Goal: Navigation & Orientation: Find specific page/section

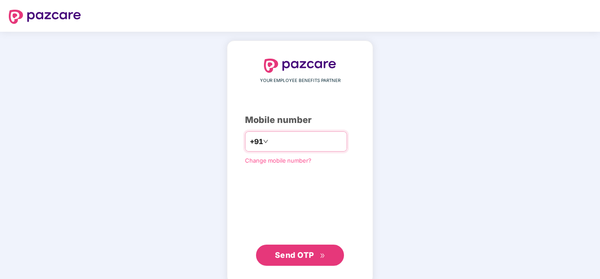
click at [275, 147] on input "number" at bounding box center [306, 141] width 72 height 14
type input "**********"
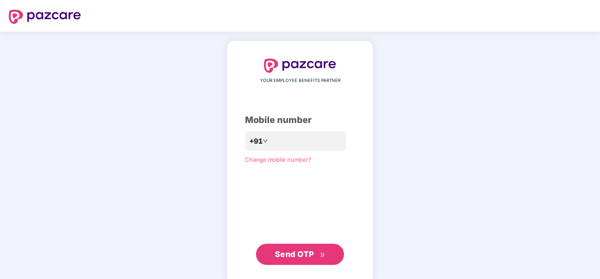
click at [301, 252] on span "Send OTP" at bounding box center [294, 253] width 39 height 9
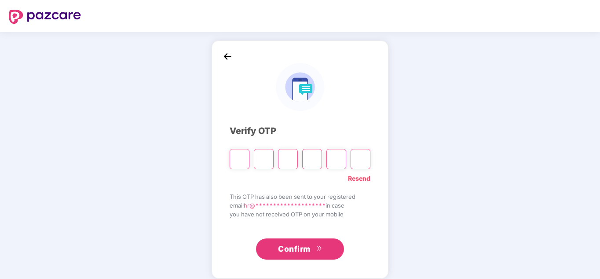
paste input "*"
type input "*"
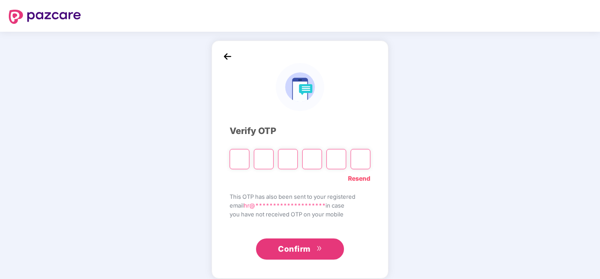
type input "*"
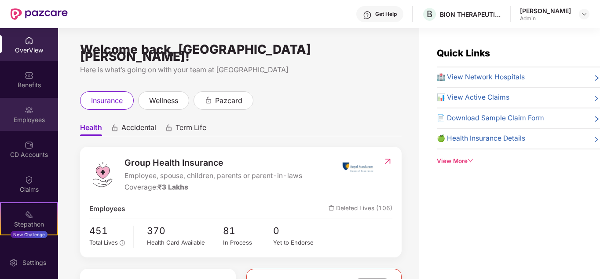
click at [32, 114] on div "Employees" at bounding box center [29, 114] width 58 height 33
